Goal: Transaction & Acquisition: Download file/media

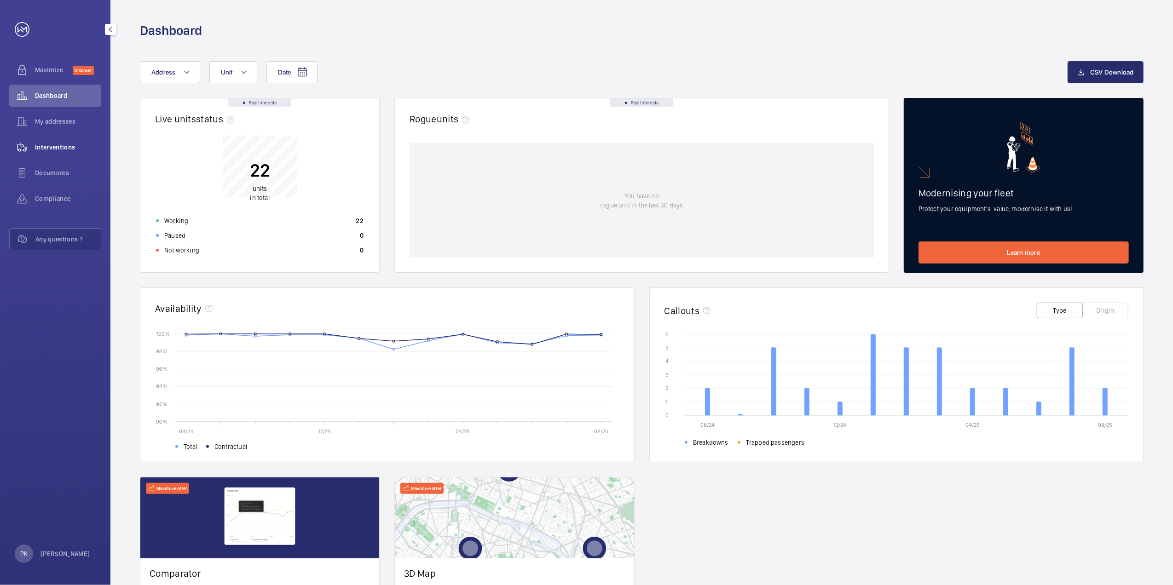
click at [62, 144] on span "Interventions" at bounding box center [68, 147] width 66 height 9
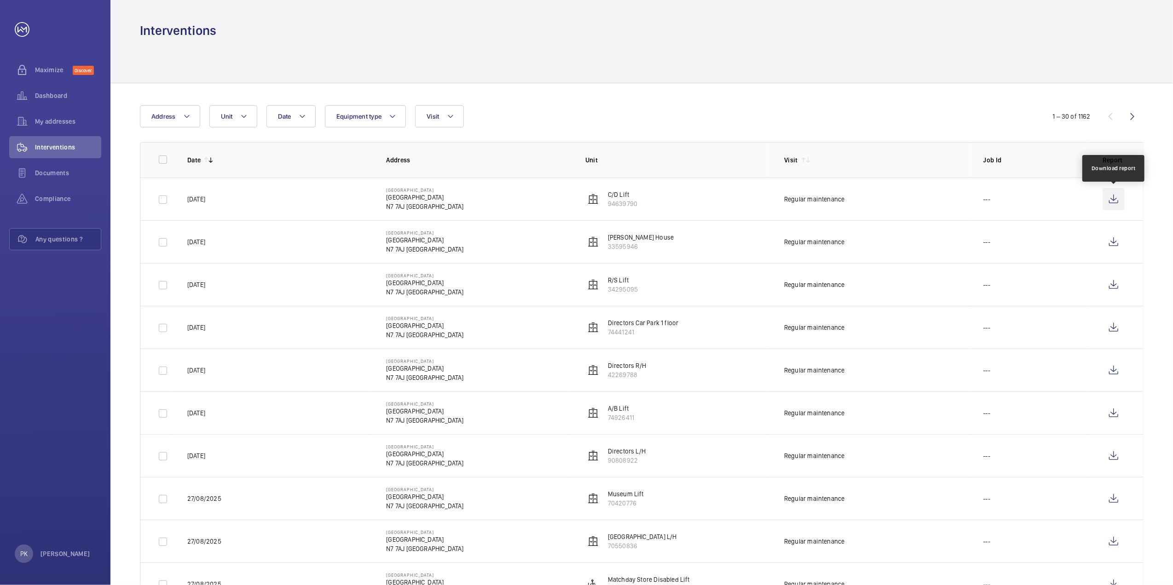
click at [1115, 198] on wm-front-icon-button at bounding box center [1114, 199] width 22 height 22
click at [1120, 245] on wm-front-icon-button at bounding box center [1114, 242] width 22 height 22
click at [1112, 289] on wm-front-icon-button at bounding box center [1114, 285] width 22 height 22
click at [1112, 324] on wm-front-icon-button at bounding box center [1114, 328] width 22 height 22
click at [1103, 364] on wm-front-icon-button at bounding box center [1114, 370] width 22 height 22
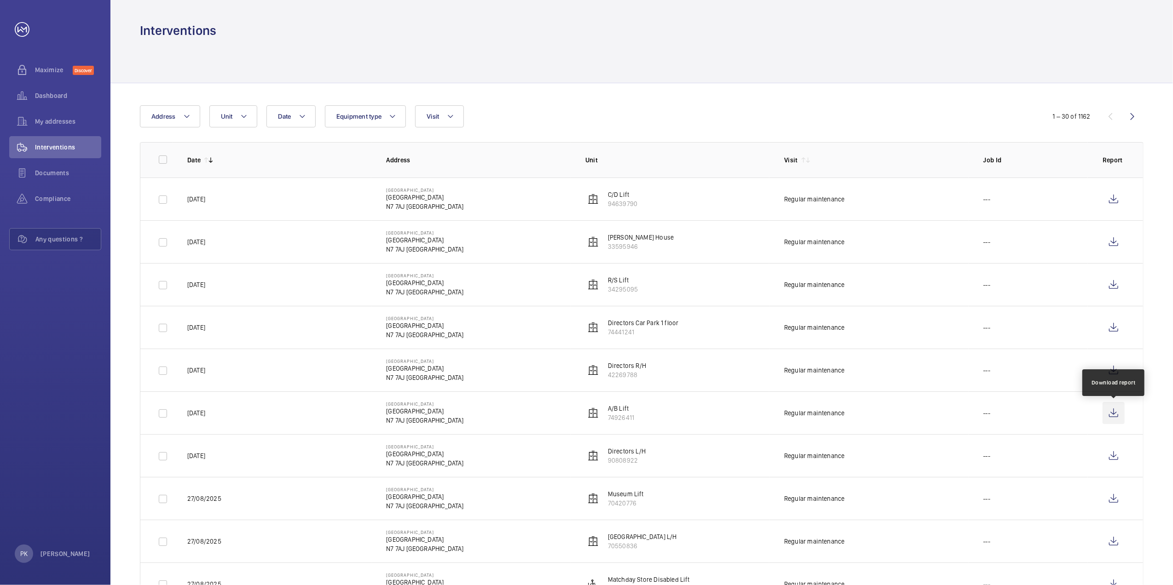
click at [1116, 407] on wm-front-icon-button at bounding box center [1114, 413] width 22 height 22
